Goal: Task Accomplishment & Management: Manage account settings

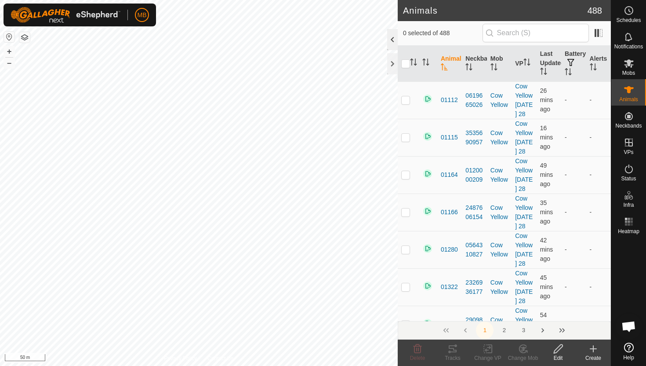
click at [389, 42] on div at bounding box center [392, 39] width 11 height 21
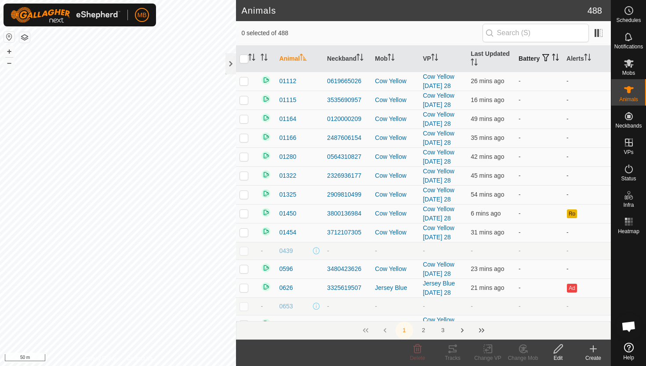
click at [552, 60] on icon "Activate to sort" at bounding box center [555, 57] width 7 height 7
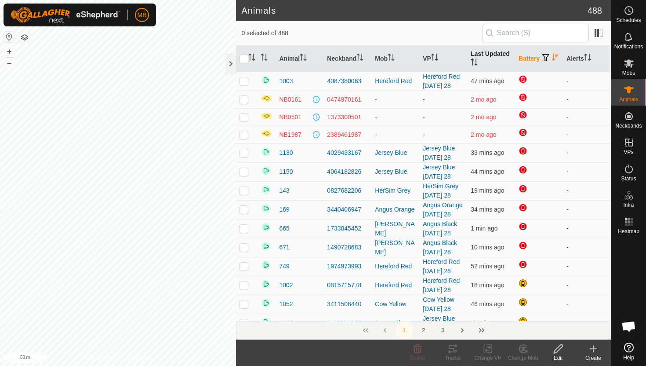
click at [474, 62] on icon "Activate to sort" at bounding box center [474, 61] width 7 height 7
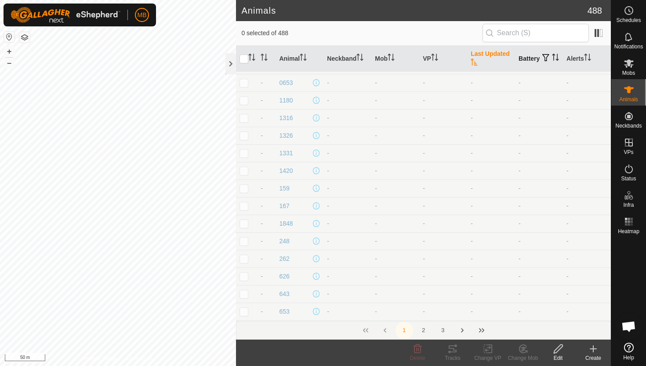
scroll to position [5, 0]
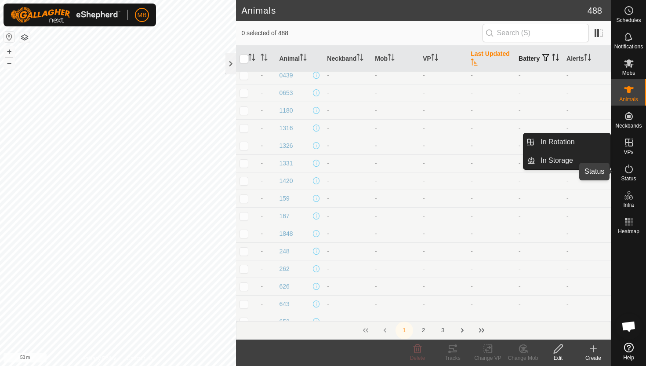
click at [629, 169] on icon at bounding box center [629, 168] width 11 height 11
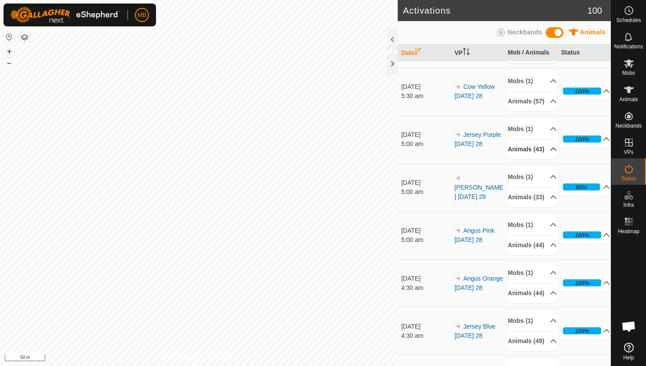
scroll to position [74, 0]
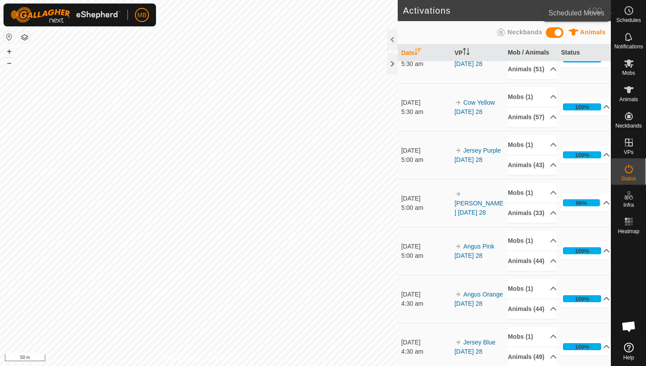
click at [625, 12] on icon at bounding box center [629, 10] width 11 height 11
